Goal: Task Accomplishment & Management: Manage account settings

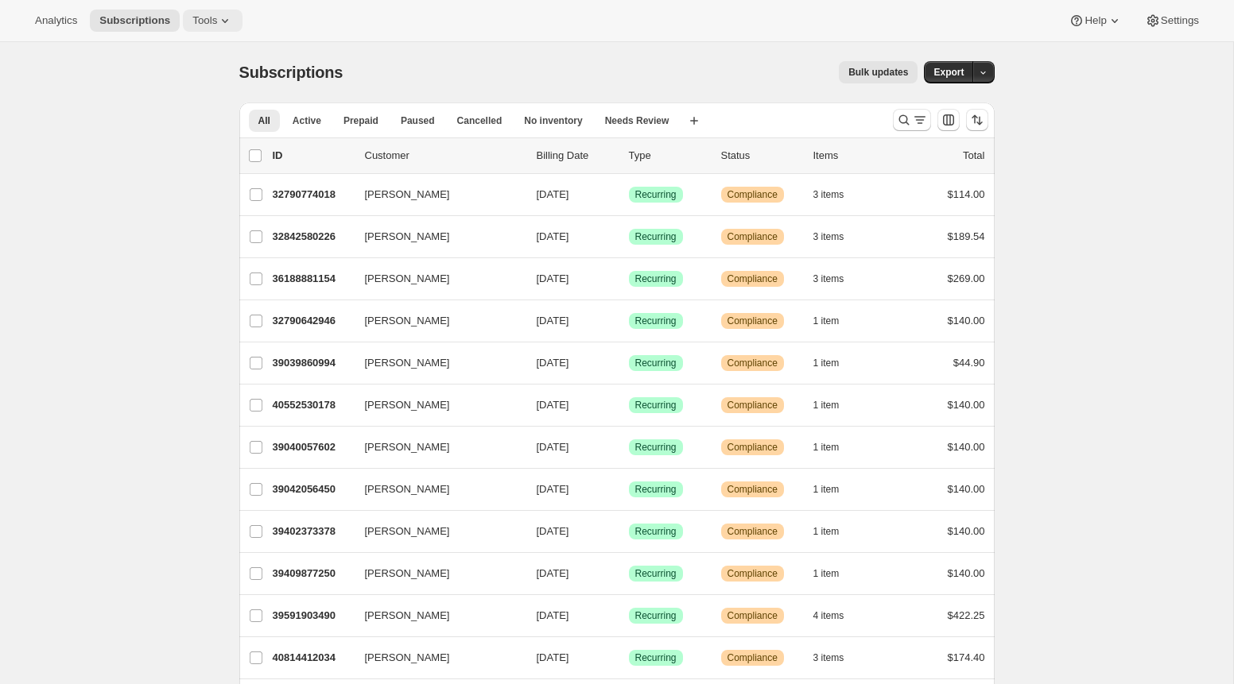
click at [217, 20] on span "Tools" at bounding box center [204, 20] width 25 height 13
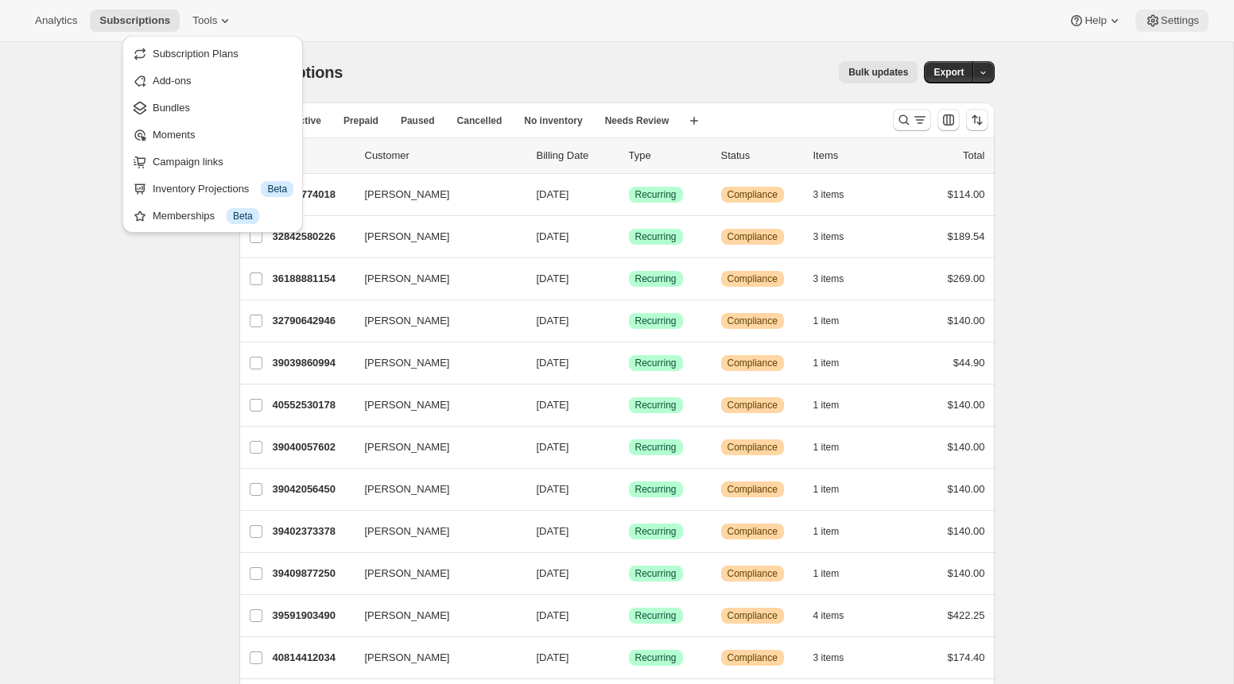
click at [1188, 16] on span "Settings" at bounding box center [1179, 20] width 38 height 13
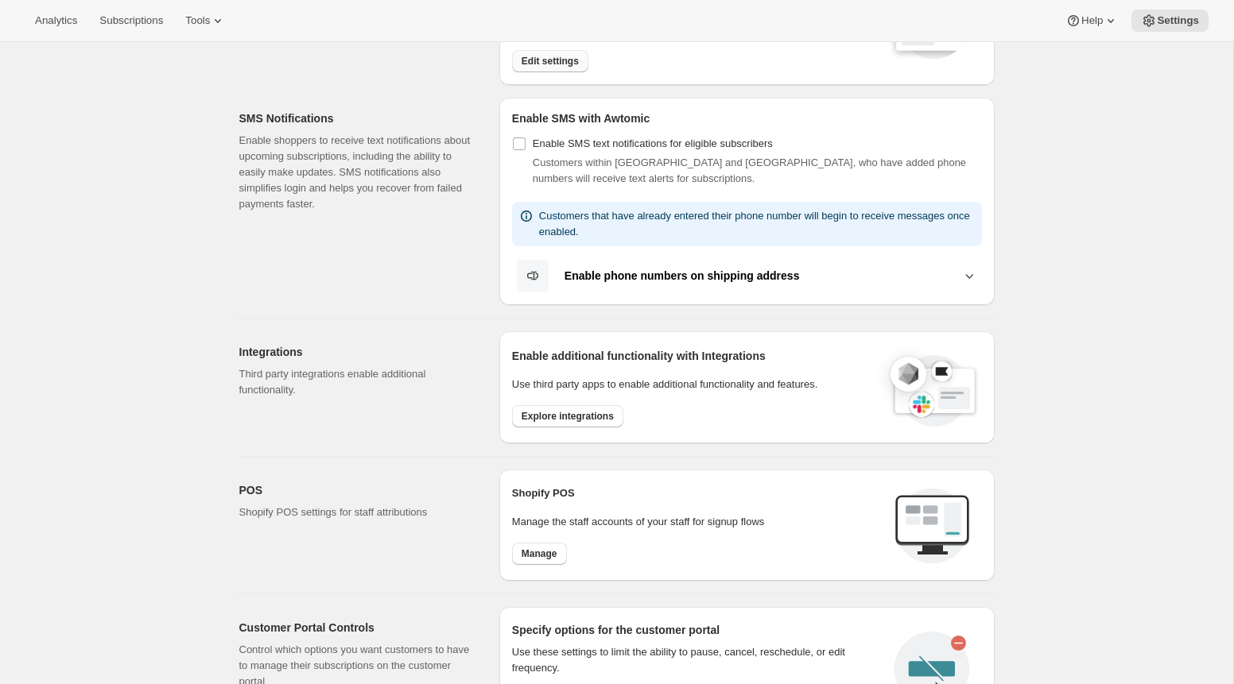
scroll to position [391, 0]
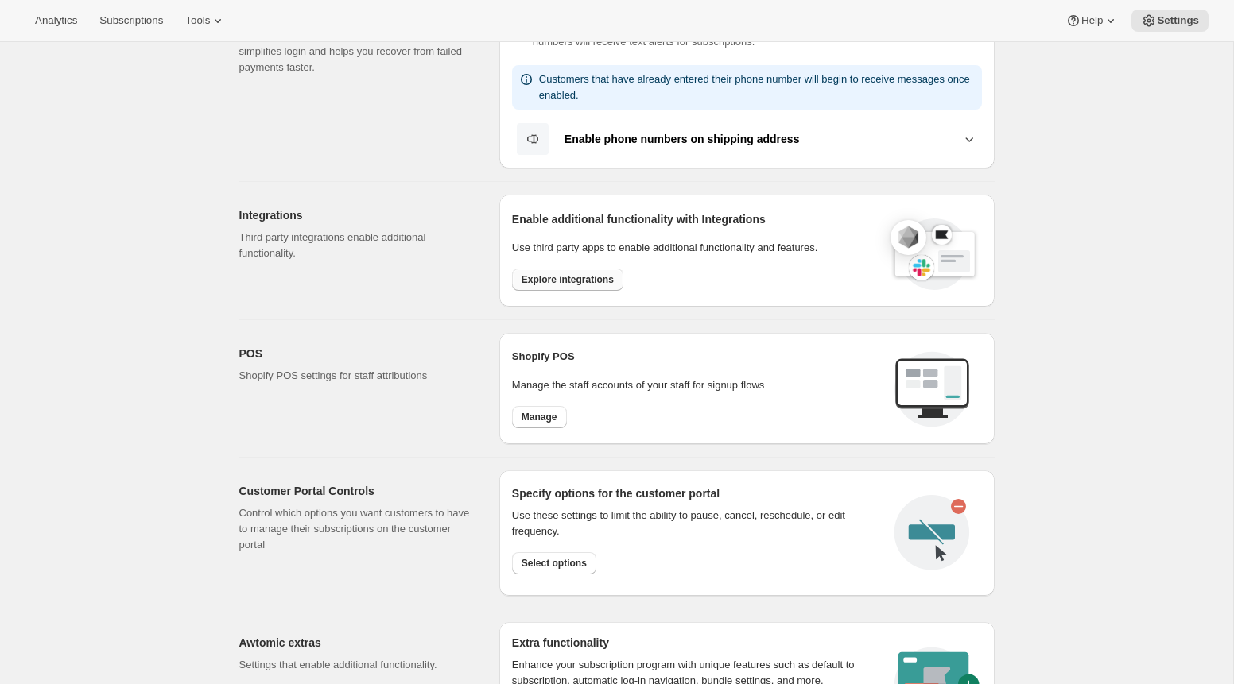
click at [586, 270] on button "Explore integrations" at bounding box center [567, 280] width 111 height 22
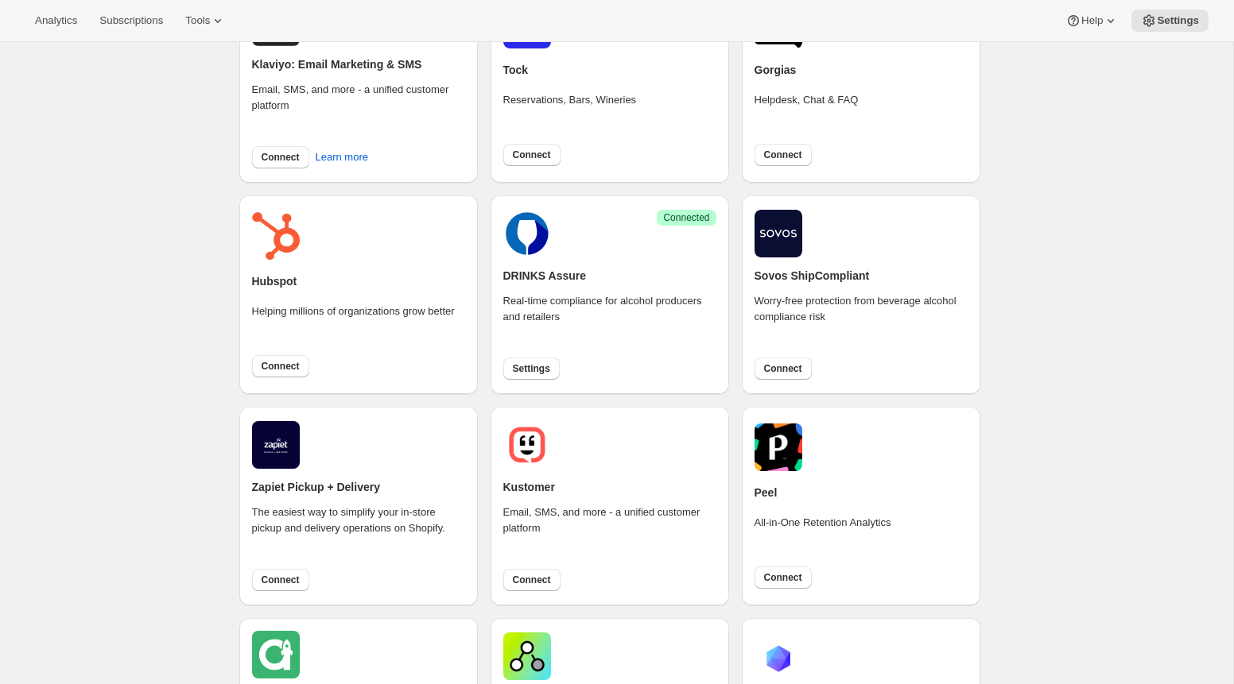
scroll to position [434, 0]
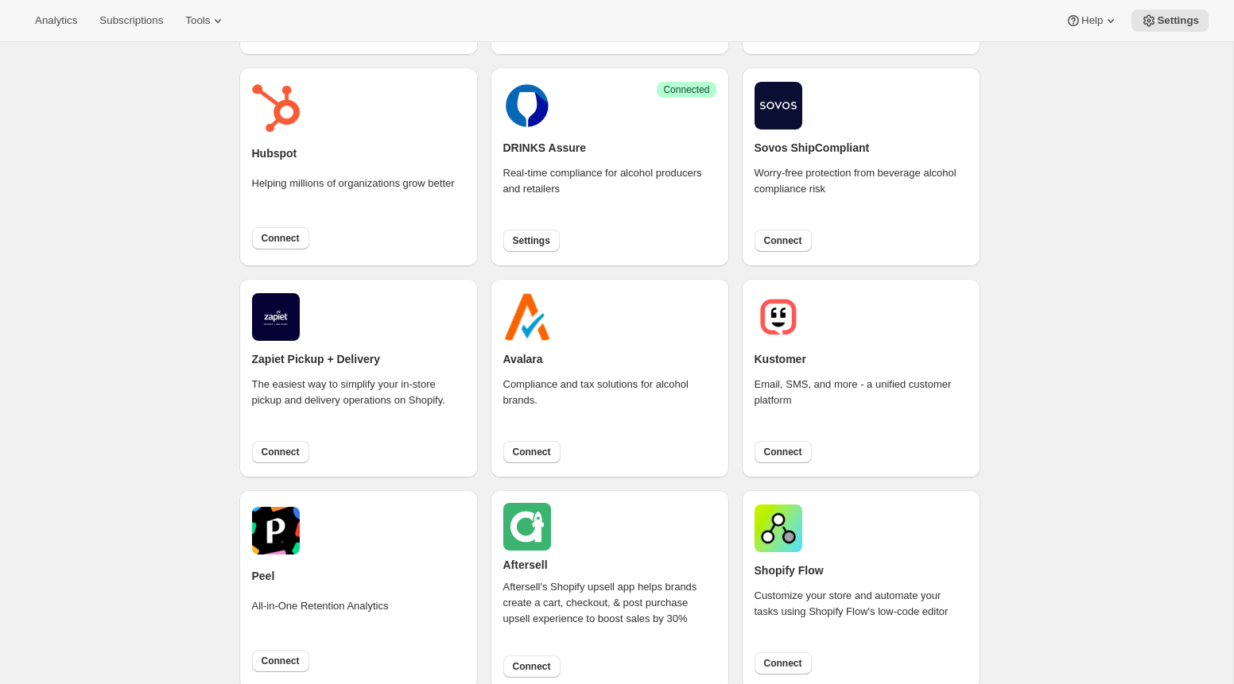
scroll to position [495, 0]
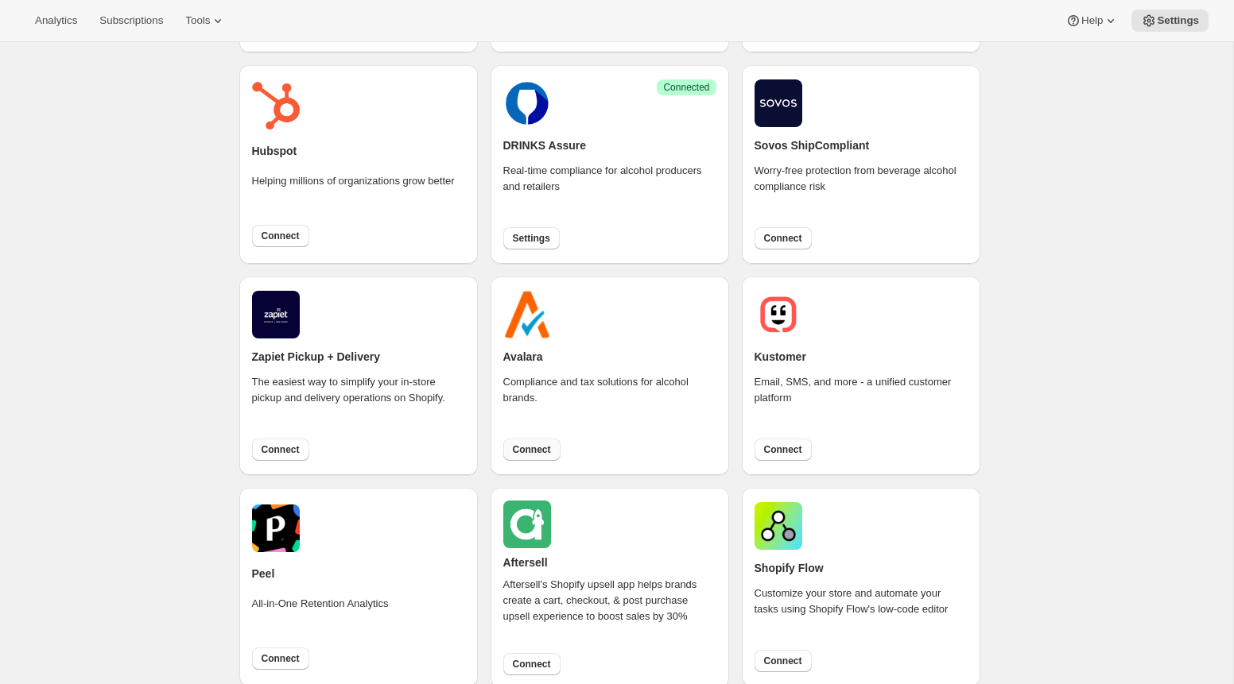
click at [532, 445] on span "Connect" at bounding box center [532, 450] width 38 height 13
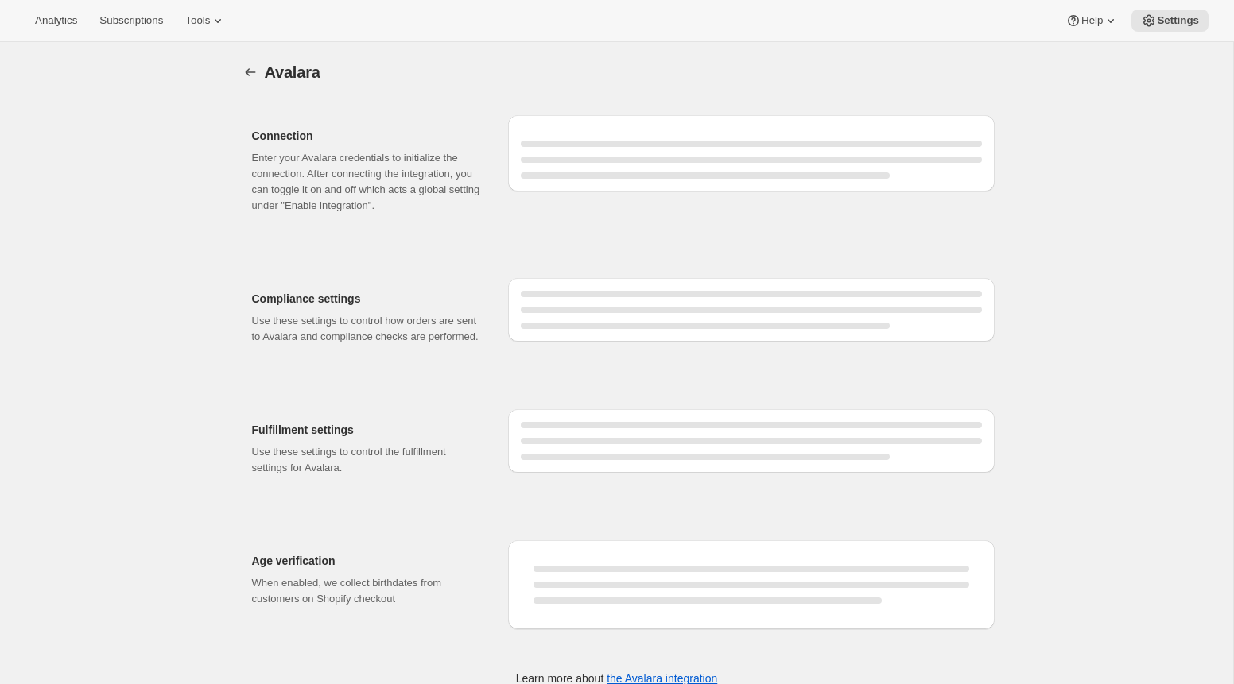
select select "development"
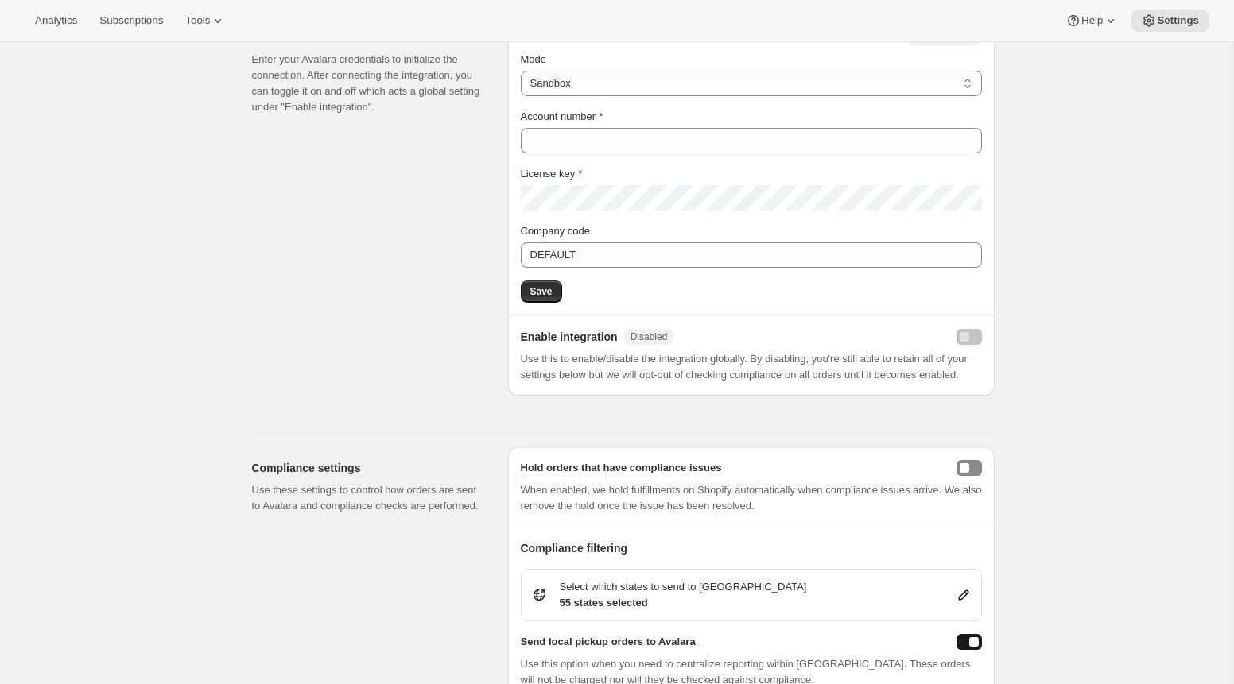
scroll to position [105, 0]
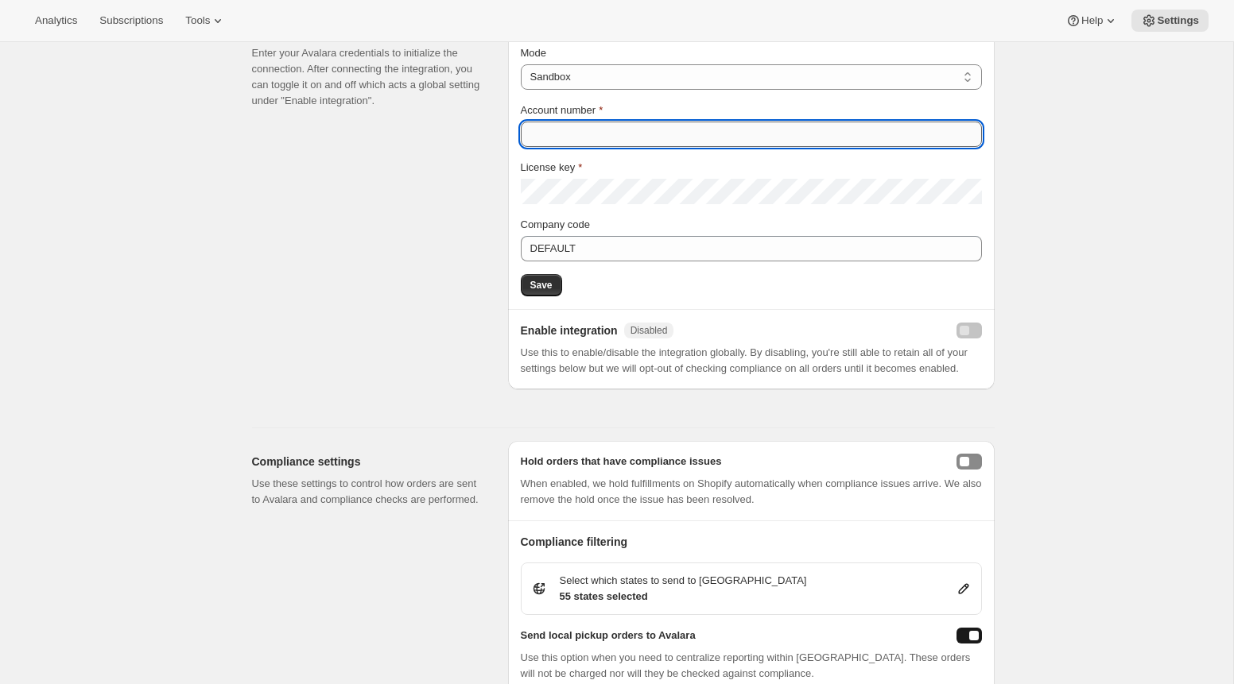
click at [631, 124] on input "Account number" at bounding box center [751, 134] width 461 height 25
paste input "2007301755"
type input "2007301755"
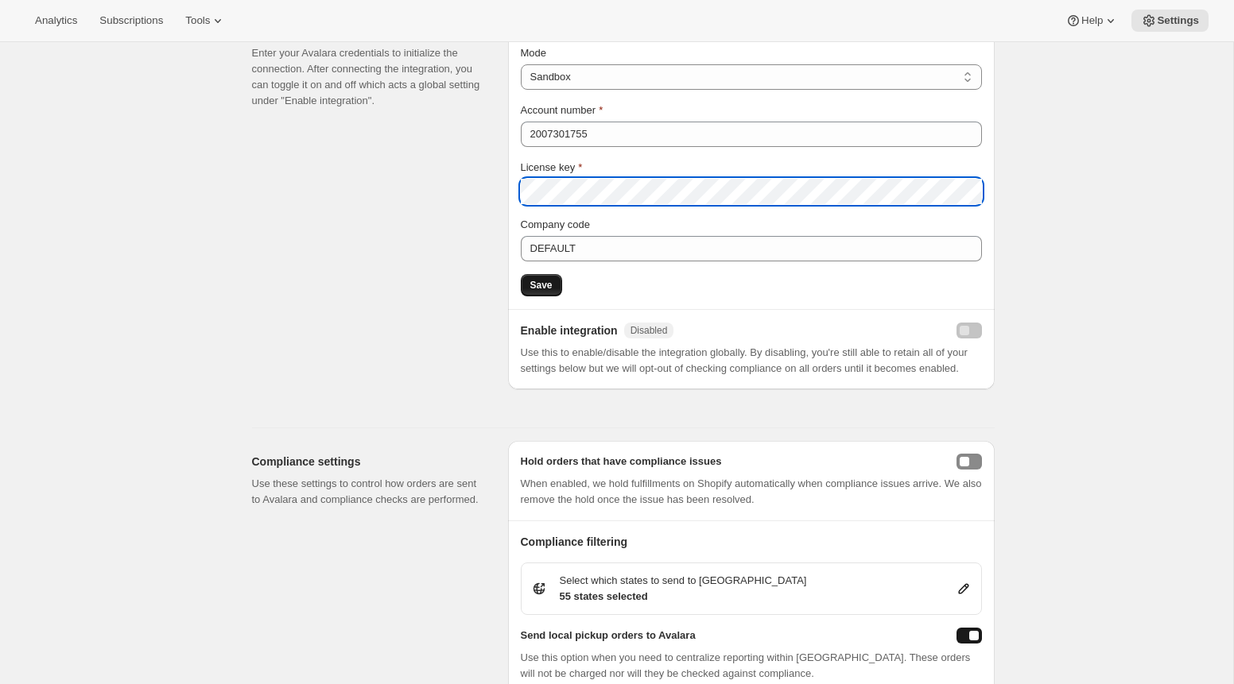
click at [547, 280] on span "Save" at bounding box center [541, 285] width 22 height 13
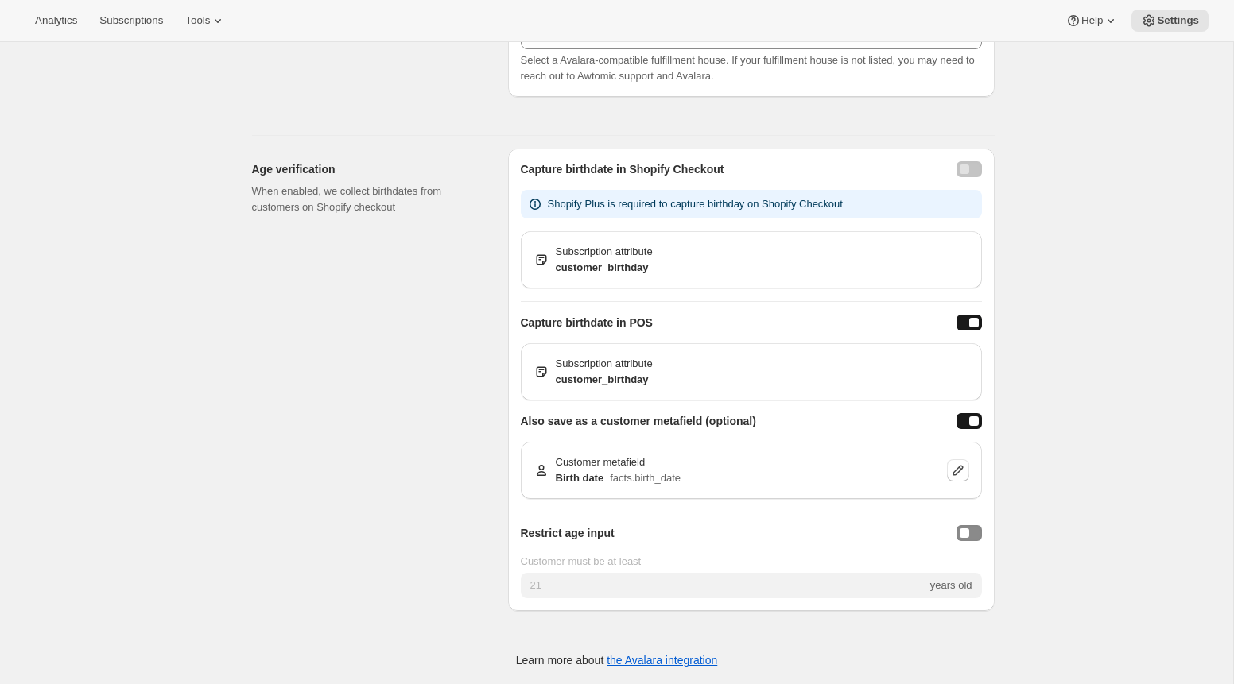
scroll to position [0, 0]
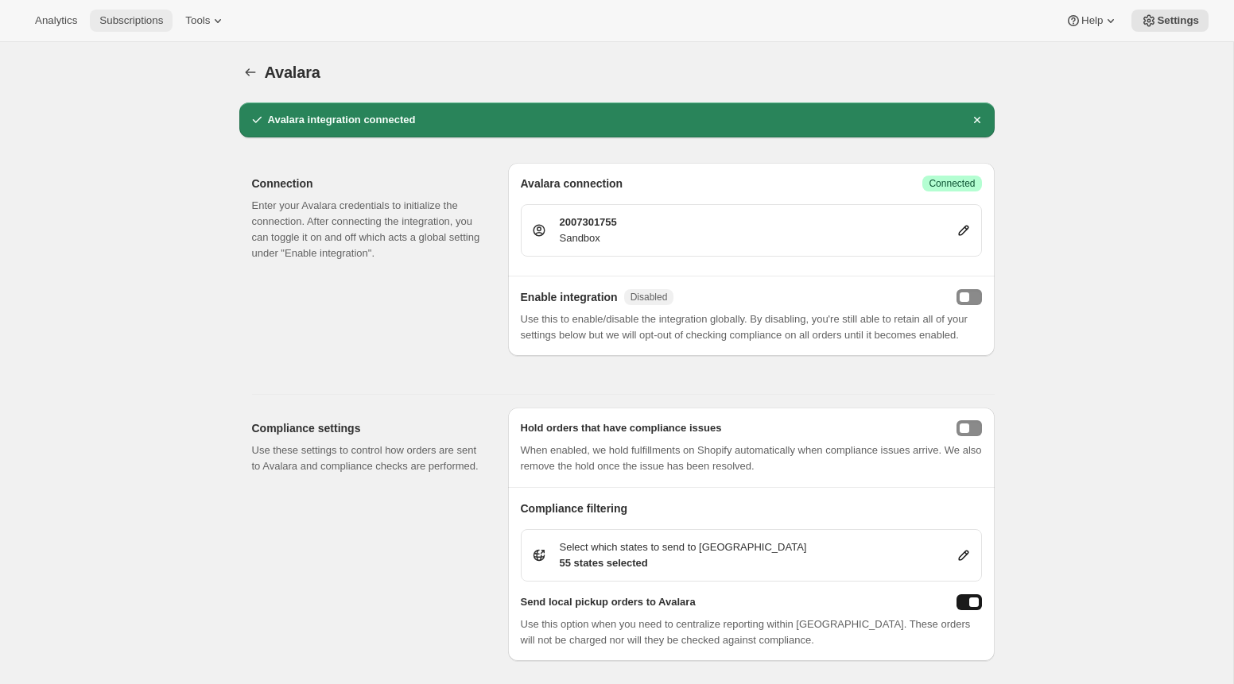
click at [152, 16] on span "Subscriptions" at bounding box center [131, 20] width 64 height 13
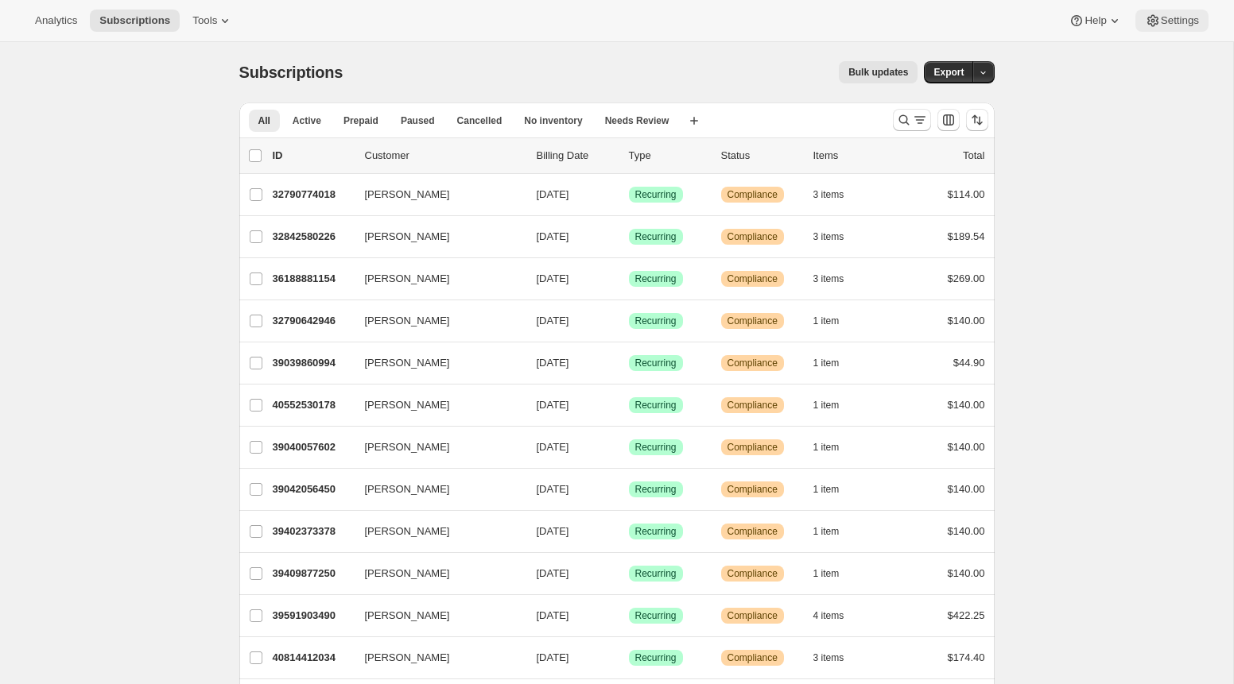
click at [1185, 21] on span "Settings" at bounding box center [1179, 20] width 38 height 13
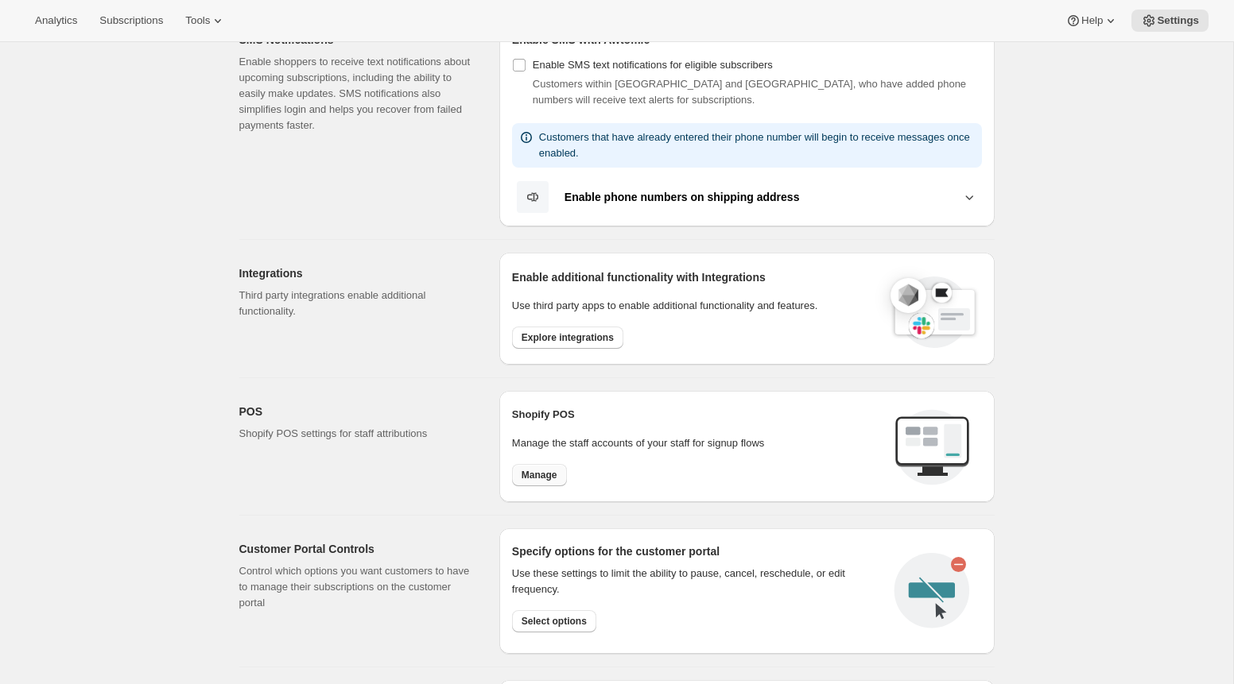
scroll to position [334, 0]
click at [550, 474] on span "Manage" at bounding box center [539, 474] width 36 height 13
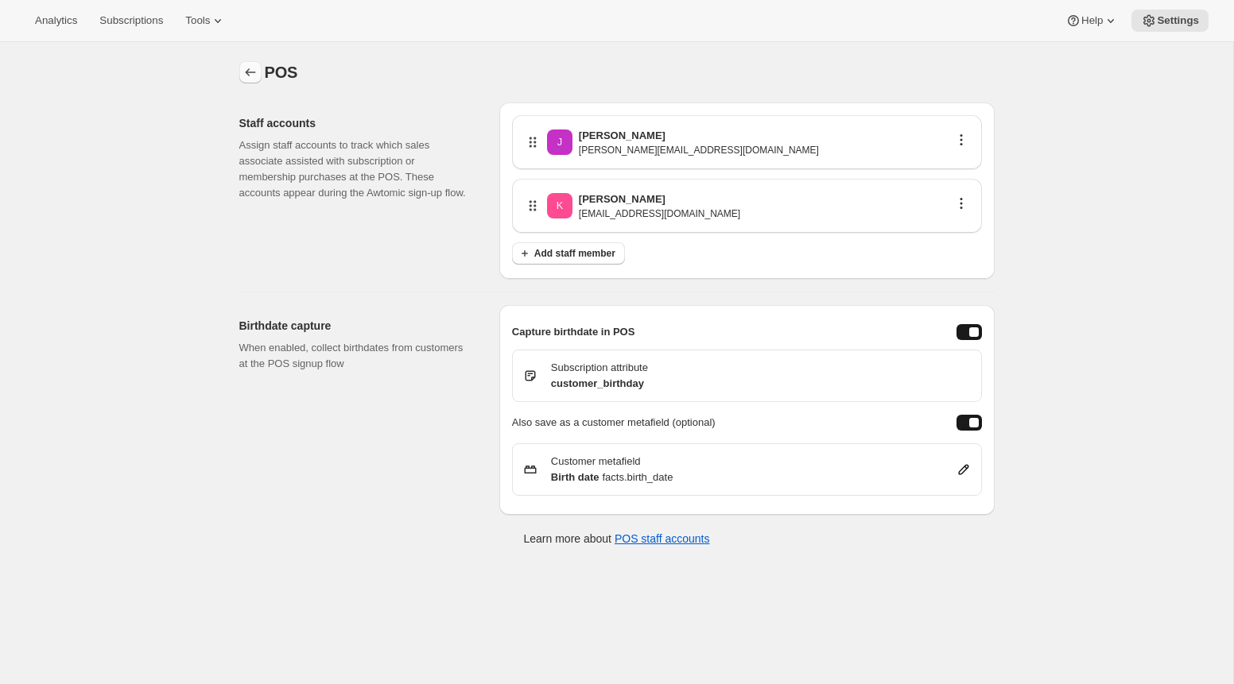
click at [247, 78] on icon "Settings" at bounding box center [250, 72] width 16 height 16
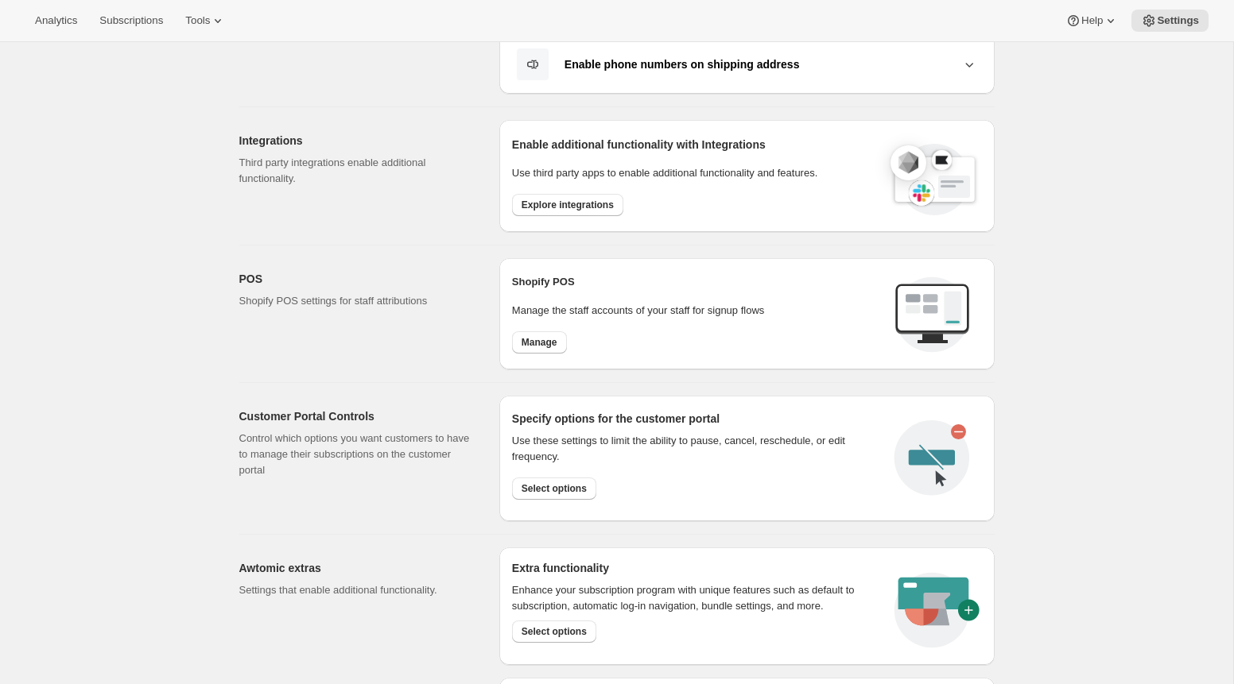
scroll to position [467, 0]
click at [589, 208] on span "Explore integrations" at bounding box center [567, 204] width 92 height 13
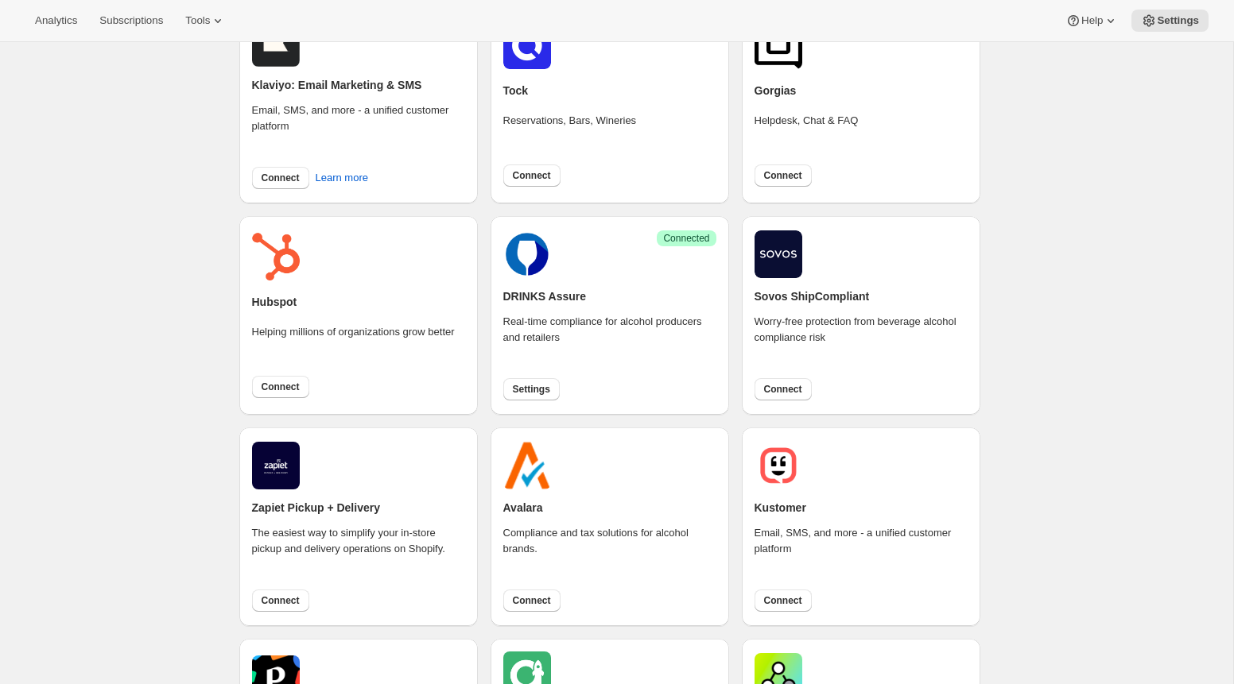
scroll to position [418, 0]
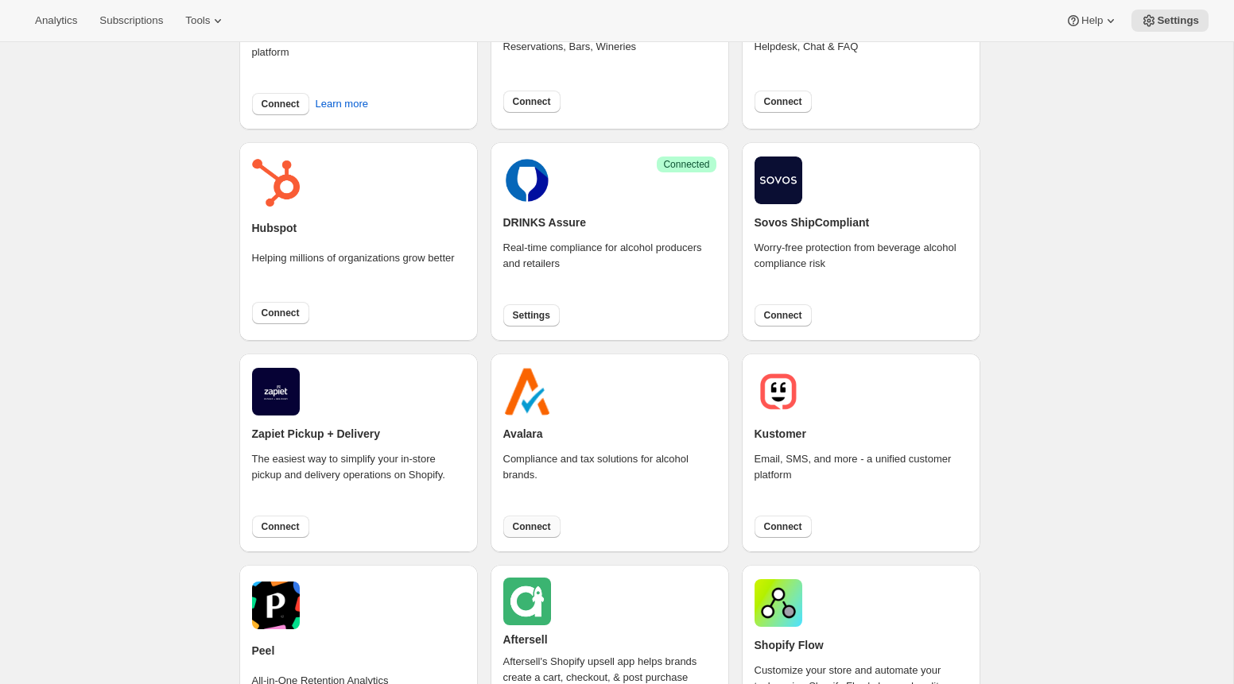
click at [524, 522] on span "Connect" at bounding box center [532, 527] width 38 height 13
